Goal: Transaction & Acquisition: Download file/media

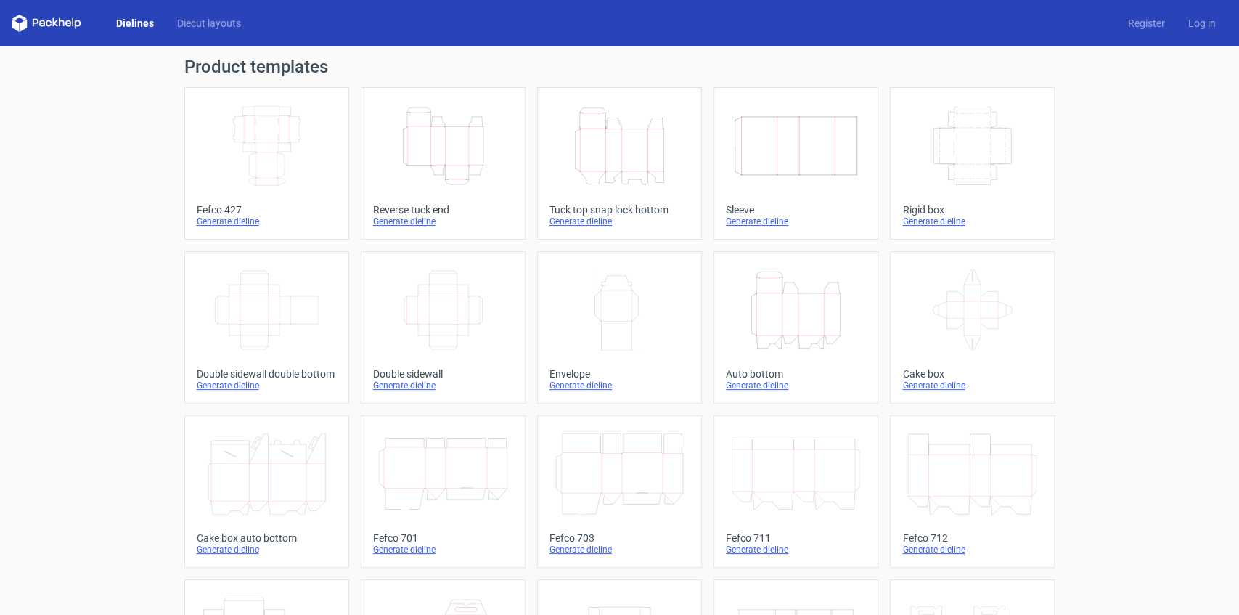
click at [632, 160] on icon "Height Depth Width" at bounding box center [619, 145] width 129 height 81
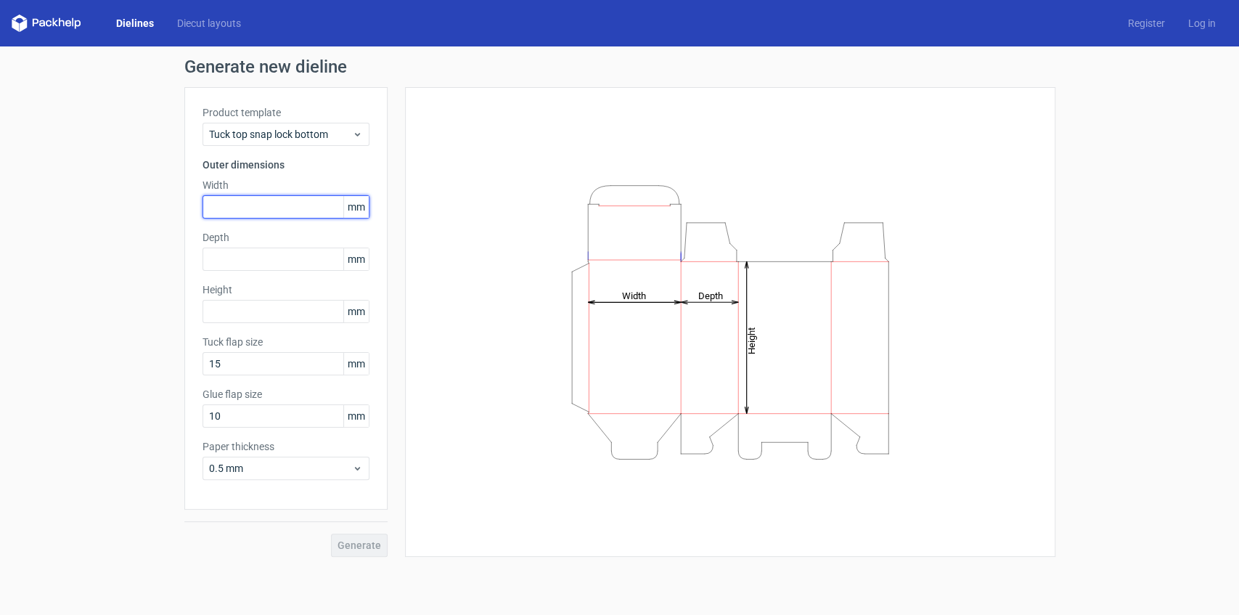
click at [264, 203] on input "text" at bounding box center [286, 206] width 167 height 23
type input "115"
click at [261, 269] on div "Product template Tuck top snap lock bottom Outer dimensions Width 115 mm Depth …" at bounding box center [285, 298] width 203 height 423
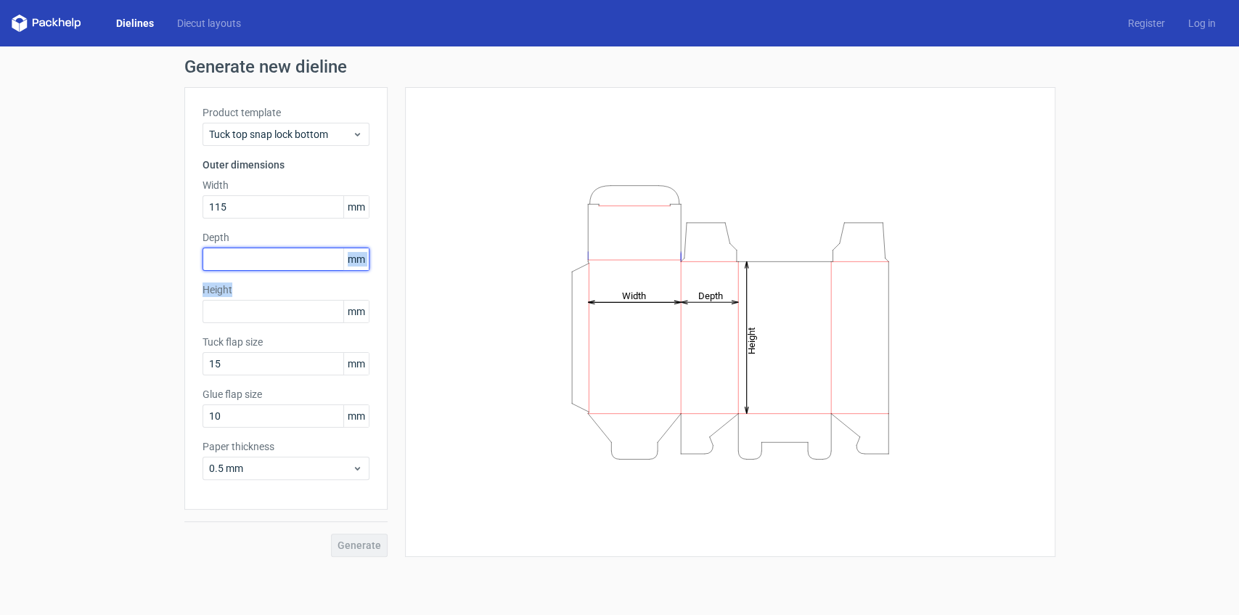
click at [263, 264] on input "text" at bounding box center [286, 259] width 167 height 23
type input "46"
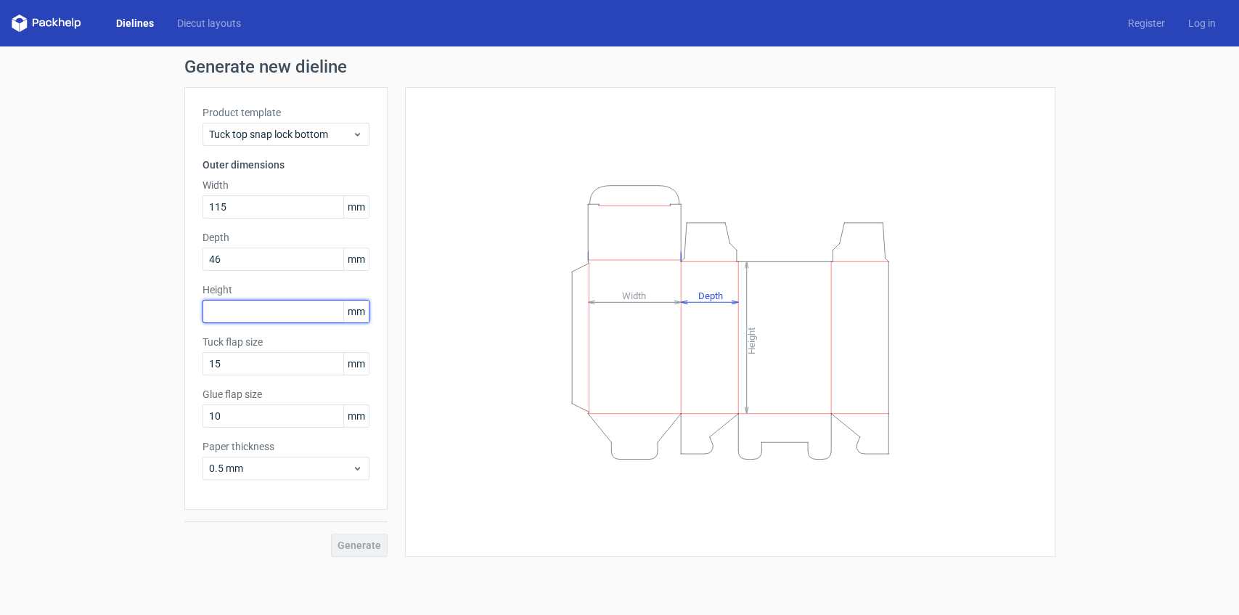
click at [221, 317] on input "text" at bounding box center [286, 311] width 167 height 23
type input "140"
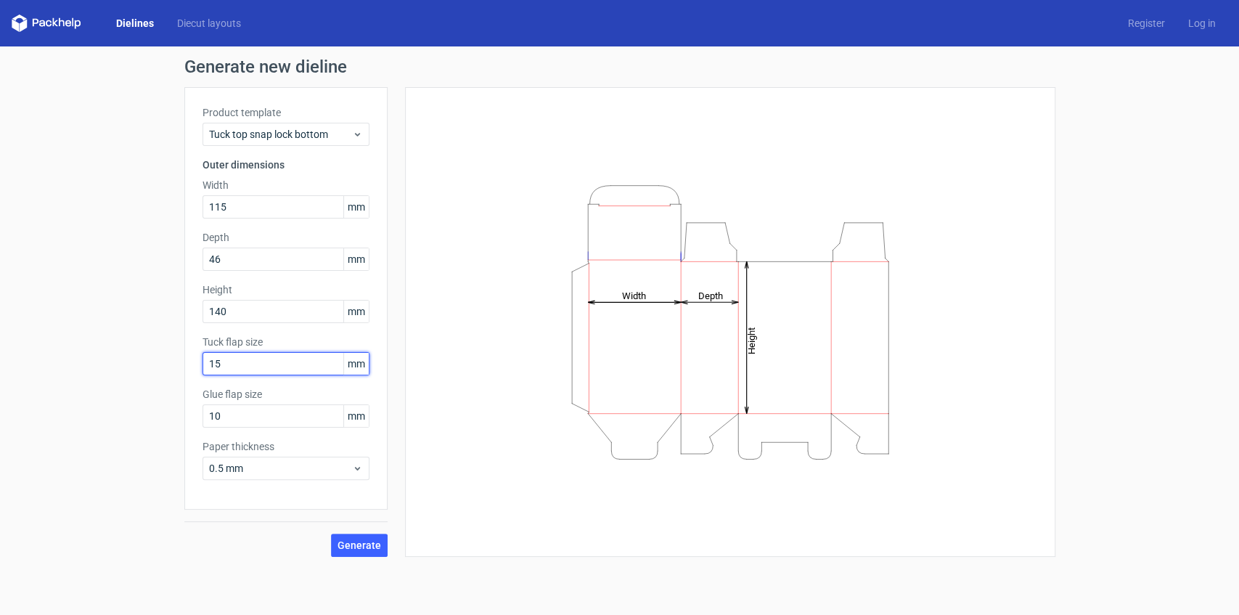
click at [302, 359] on input "15" at bounding box center [286, 363] width 167 height 23
click at [347, 538] on button "Generate" at bounding box center [359, 545] width 57 height 23
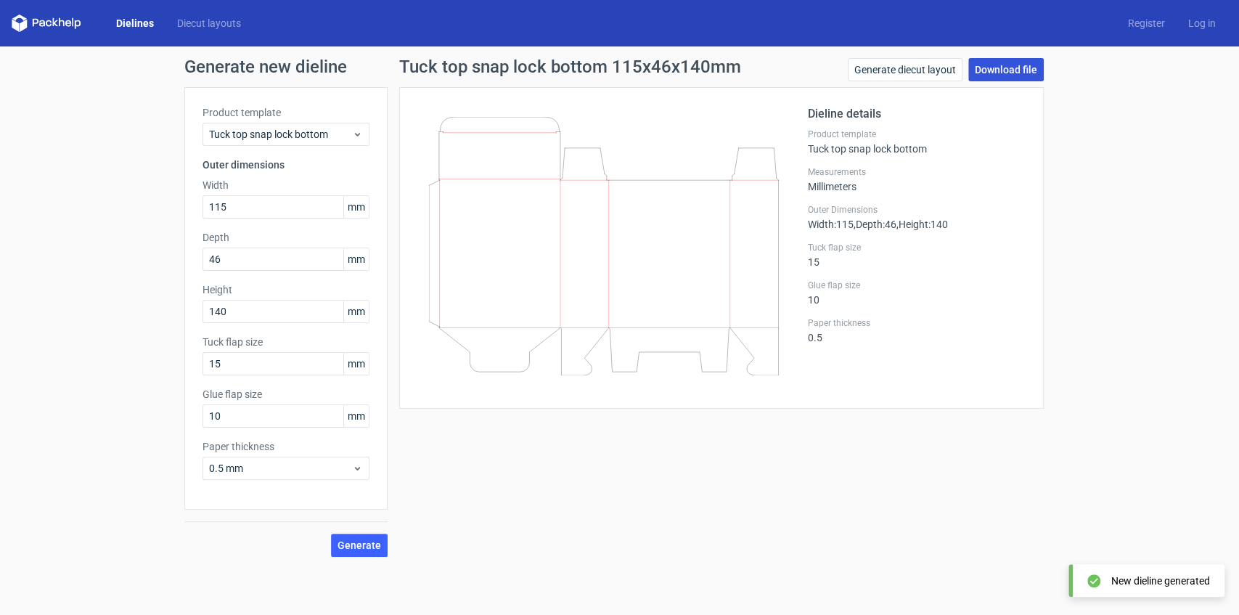
click at [1003, 65] on link "Download file" at bounding box center [1007, 69] width 76 height 23
click at [1001, 72] on link "Download file" at bounding box center [1007, 69] width 76 height 23
click at [1009, 61] on link "Download file" at bounding box center [1007, 69] width 76 height 23
